Goal: Navigation & Orientation: Find specific page/section

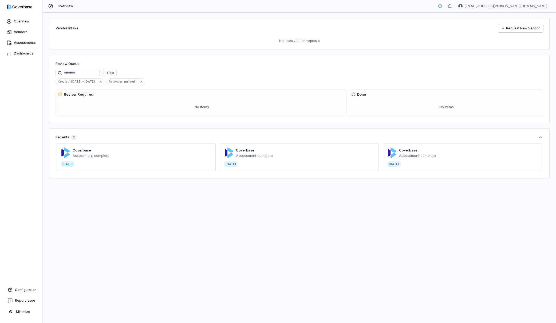
click at [246, 30] on div "Vendor Intake Request New Vendor" at bounding box center [300, 28] width 488 height 8
click at [511, 5] on html "Overview Vendors Assessments Dashboards Configuration Report Issue Minimize Ove…" at bounding box center [278, 161] width 556 height 323
click at [524, 50] on div "Log out" at bounding box center [528, 49] width 41 height 9
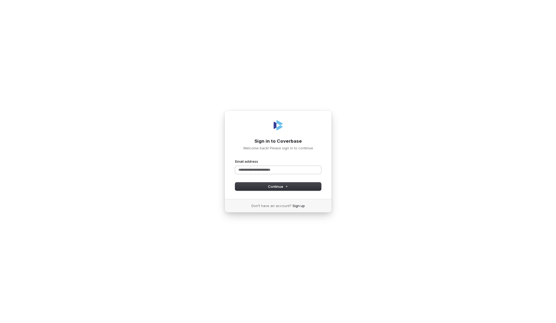
type input "*"
click at [235, 159] on button "submit" at bounding box center [235, 159] width 0 height 0
type input "**********"
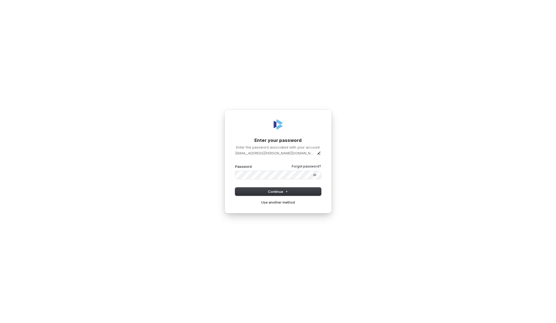
click at [235, 164] on button "submit" at bounding box center [235, 164] width 0 height 0
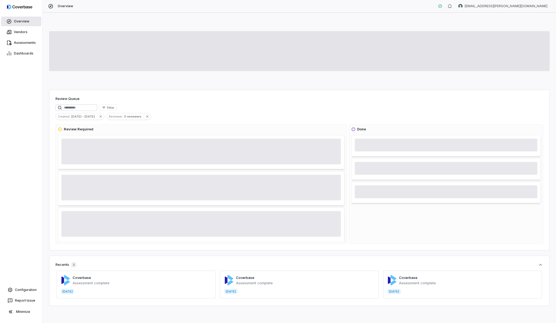
click at [32, 21] on link "Overview" at bounding box center [21, 22] width 40 height 10
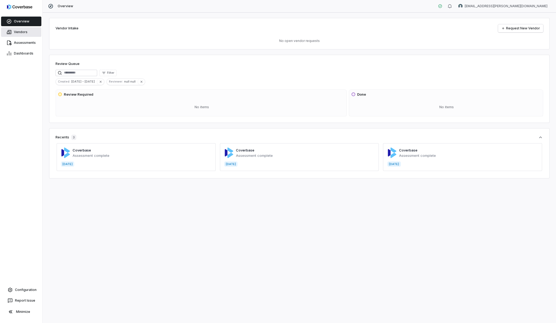
click at [13, 33] on link "Vendors" at bounding box center [21, 32] width 40 height 10
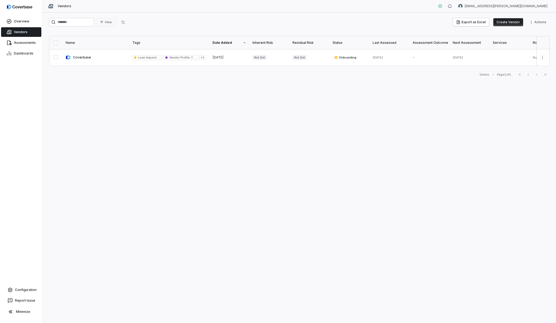
click at [28, 27] on div "Vendors" at bounding box center [21, 32] width 42 height 11
click at [27, 22] on span "Overview" at bounding box center [21, 21] width 15 height 4
